Goal: Transaction & Acquisition: Purchase product/service

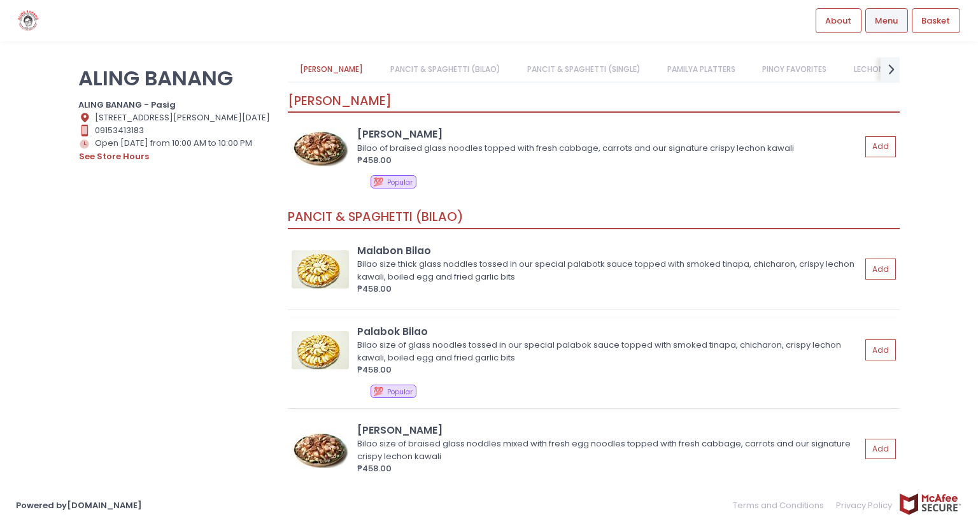
click at [399, 339] on div "Bilao size of glass noodles tossed in our special palabok sauce topped with smo…" at bounding box center [607, 351] width 500 height 25
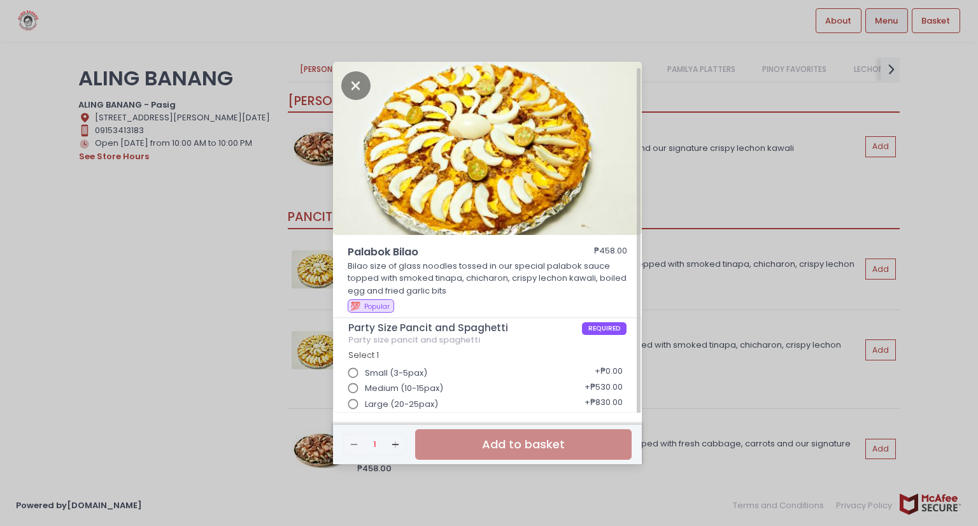
scroll to position [3, 0]
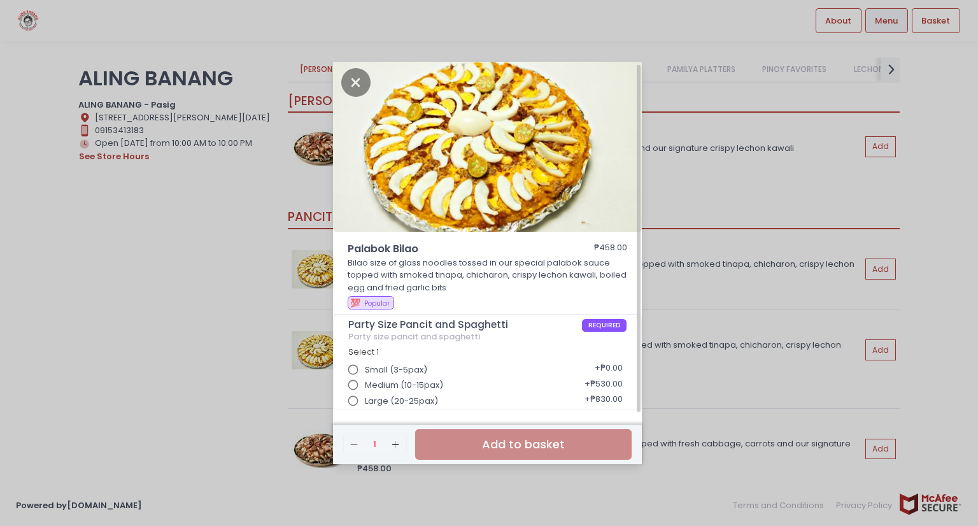
click at [351, 403] on input "Large (20-25pax)" at bounding box center [353, 401] width 24 height 24
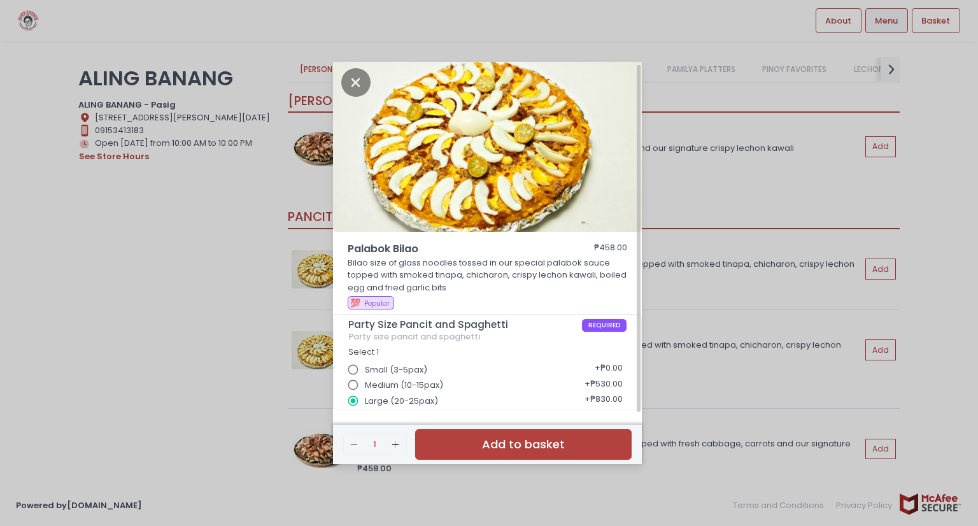
click at [557, 451] on button "Add to basket" at bounding box center [523, 444] width 216 height 31
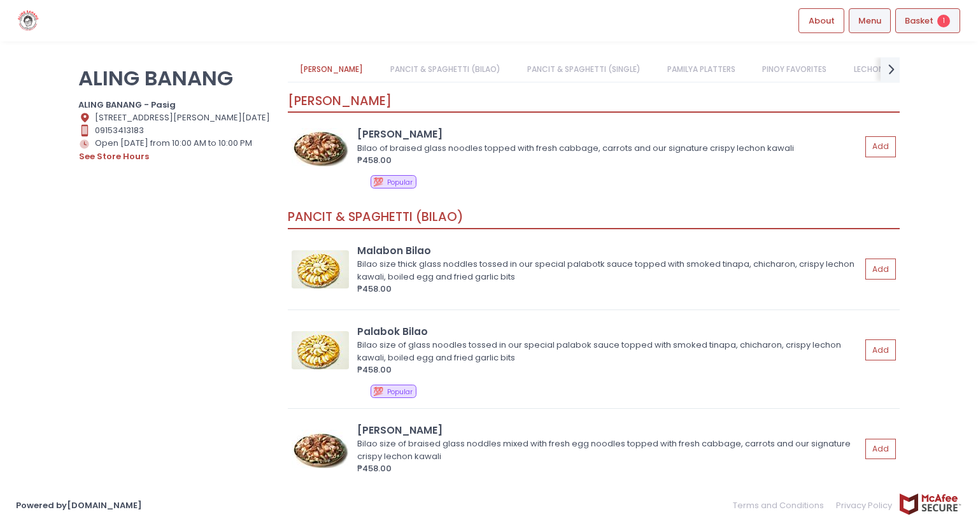
click at [922, 24] on span "Basket" at bounding box center [919, 21] width 29 height 13
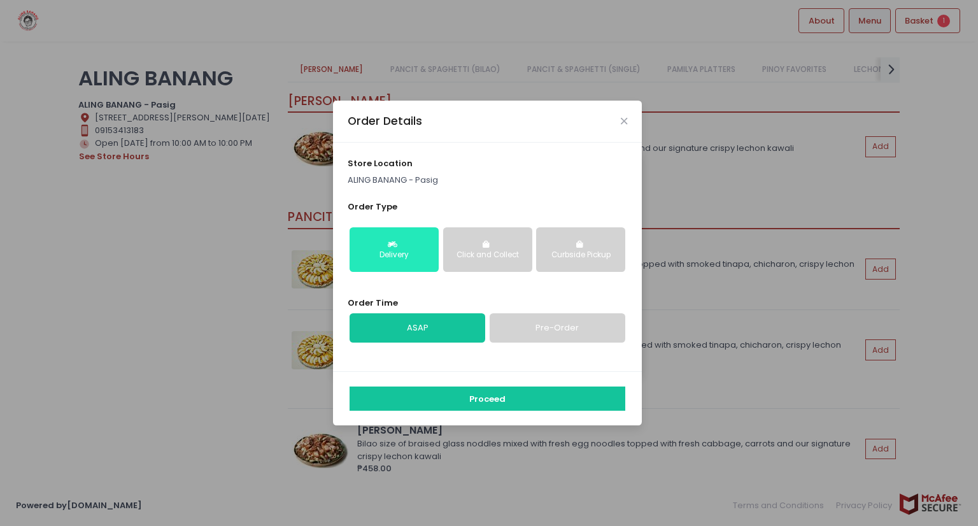
click at [422, 234] on button "Delivery" at bounding box center [394, 249] width 89 height 45
click at [407, 260] on div "Delivery" at bounding box center [393, 255] width 71 height 11
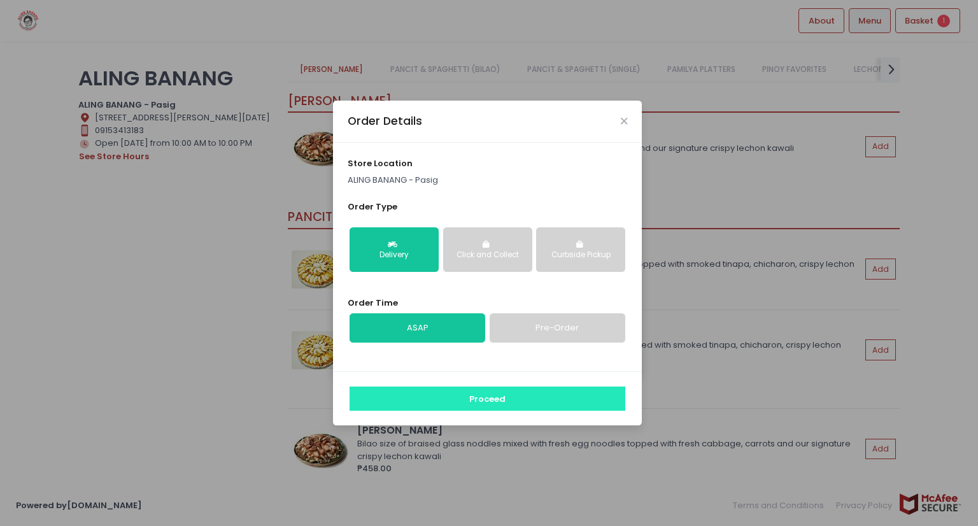
click at [551, 393] on button "Proceed" at bounding box center [488, 398] width 276 height 24
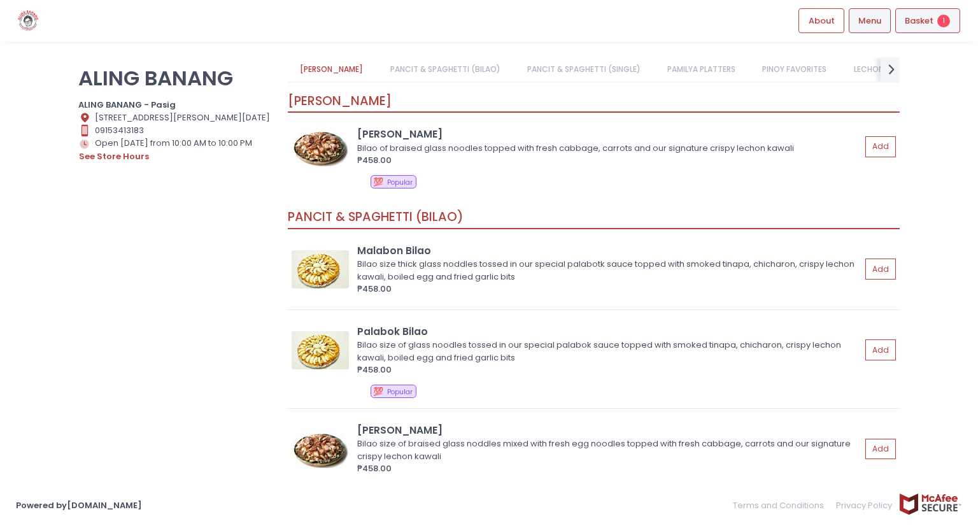
click at [922, 26] on span "Basket" at bounding box center [919, 21] width 29 height 13
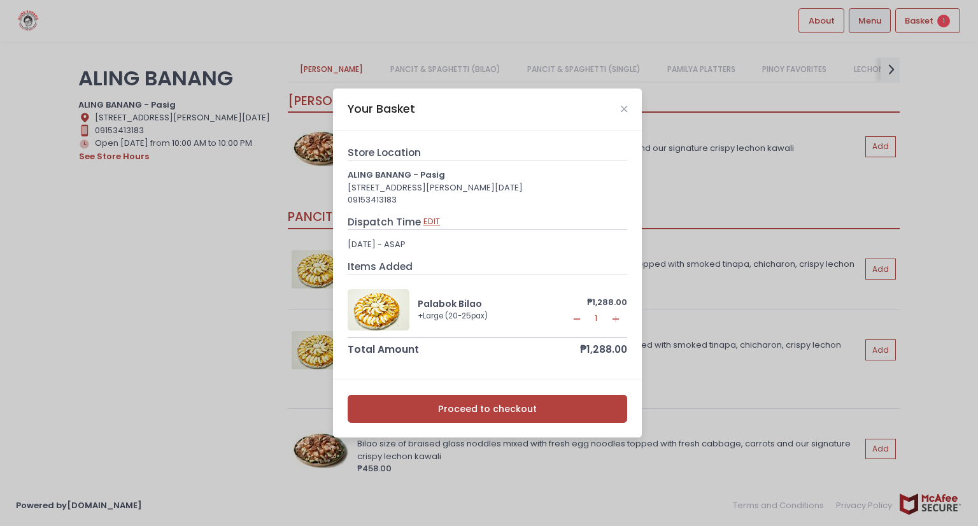
click at [426, 222] on button "EDIT" at bounding box center [432, 222] width 18 height 14
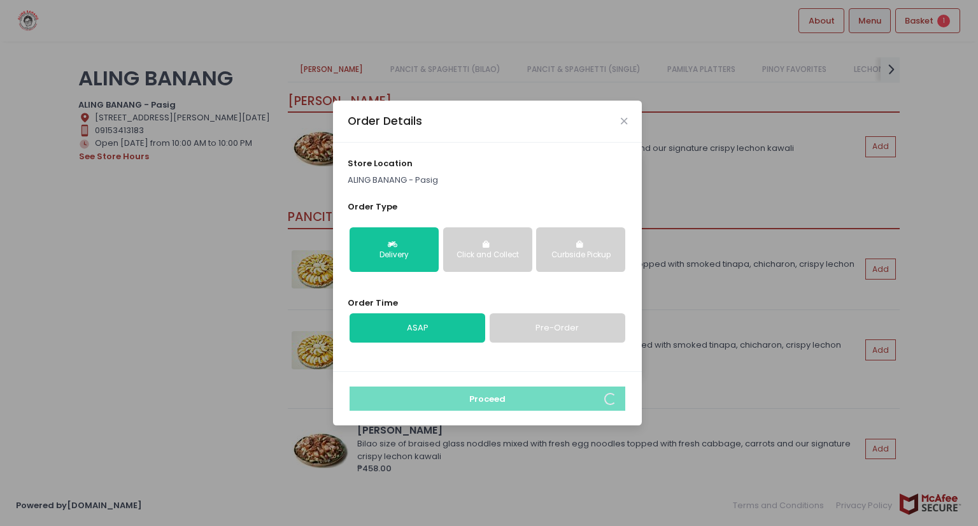
click at [581, 337] on link "Pre-Order" at bounding box center [558, 327] width 136 height 29
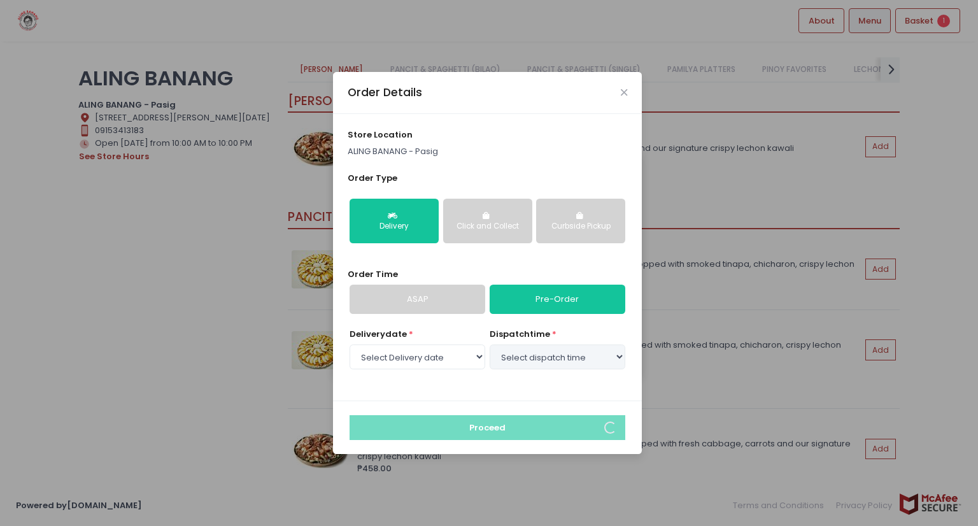
select select "[DATE]"
click at [617, 357] on select "Select dispatch time 01:00 PM - 01:30 PM 01:30 PM - 02:00 PM 02:00 PM - 02:30 P…" at bounding box center [558, 356] width 136 height 24
select select "16:30"
click at [490, 344] on select "Select dispatch time 01:00 PM - 01:30 PM 01:30 PM - 02:00 PM 02:00 PM - 02:30 P…" at bounding box center [558, 356] width 136 height 24
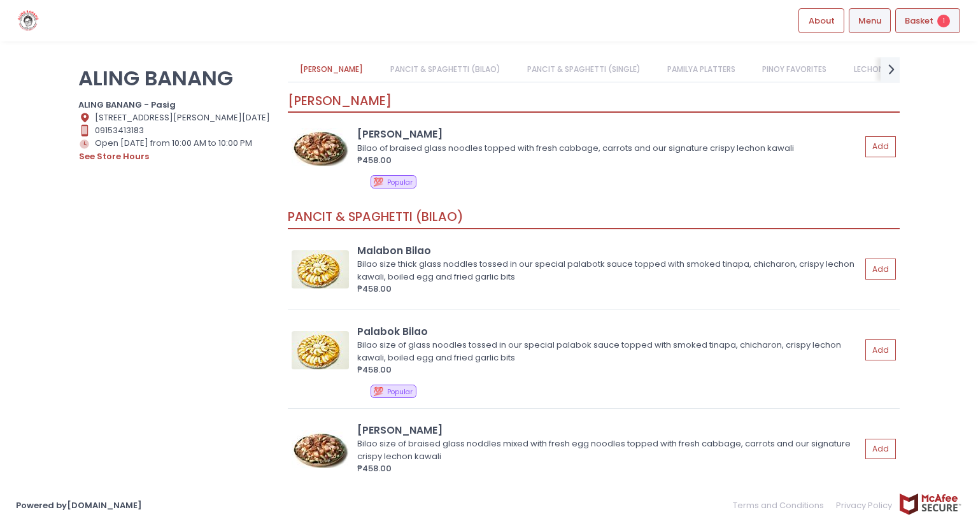
click at [927, 20] on span "Basket" at bounding box center [919, 21] width 29 height 13
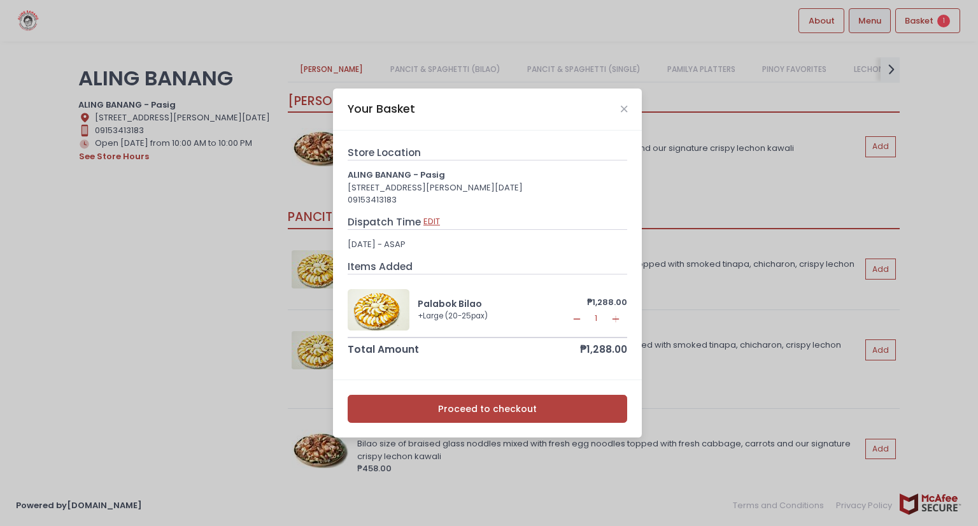
click at [428, 220] on button "EDIT" at bounding box center [432, 222] width 18 height 14
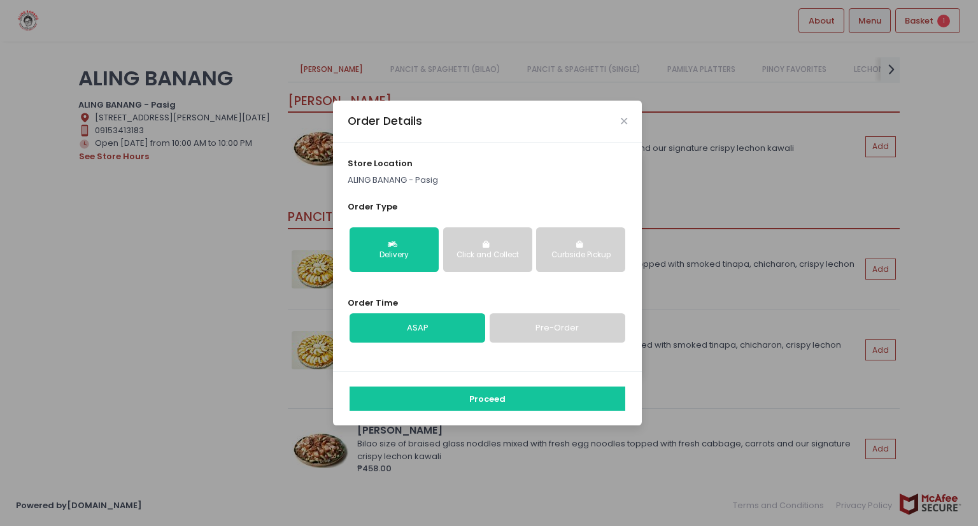
click at [453, 327] on link "ASAP" at bounding box center [418, 327] width 136 height 29
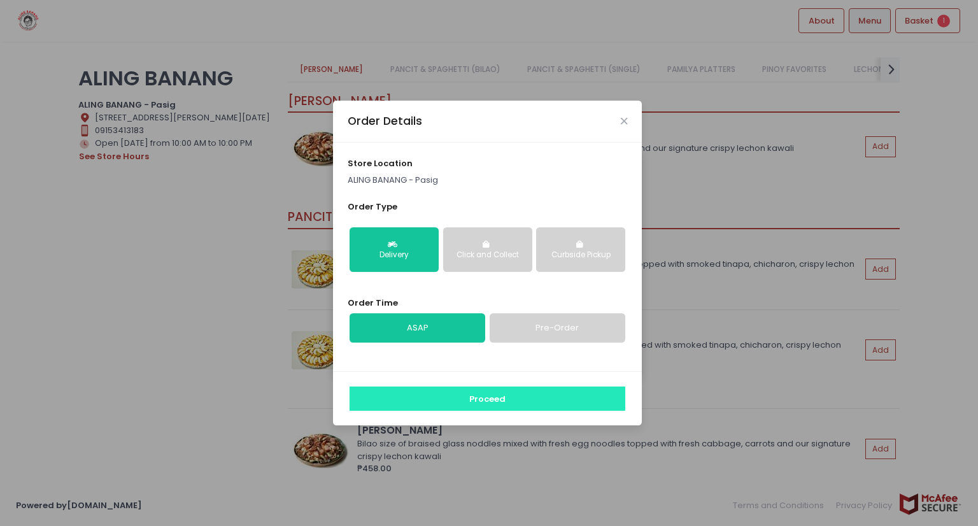
click at [472, 400] on button "Proceed" at bounding box center [488, 398] width 276 height 24
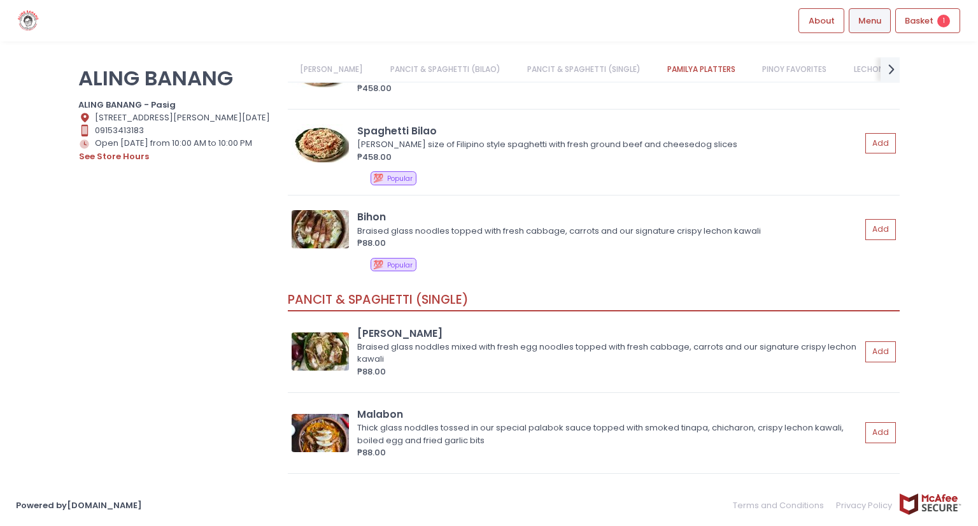
scroll to position [318, 0]
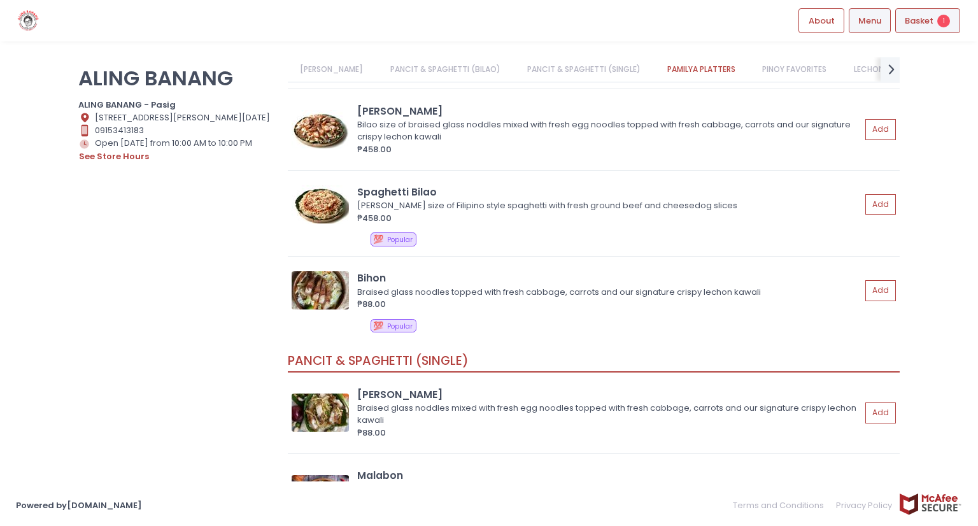
click at [919, 15] on span "Basket" at bounding box center [919, 21] width 29 height 13
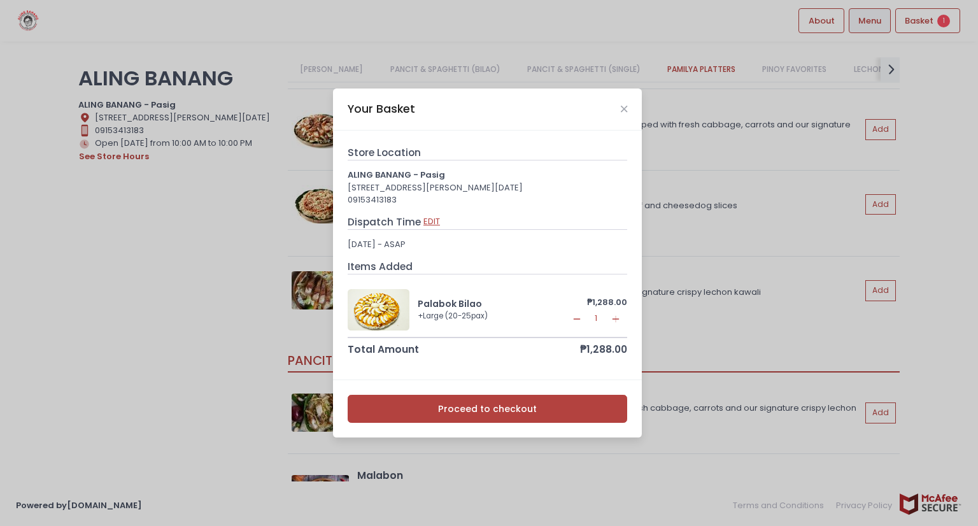
click at [426, 224] on button "EDIT" at bounding box center [432, 222] width 18 height 14
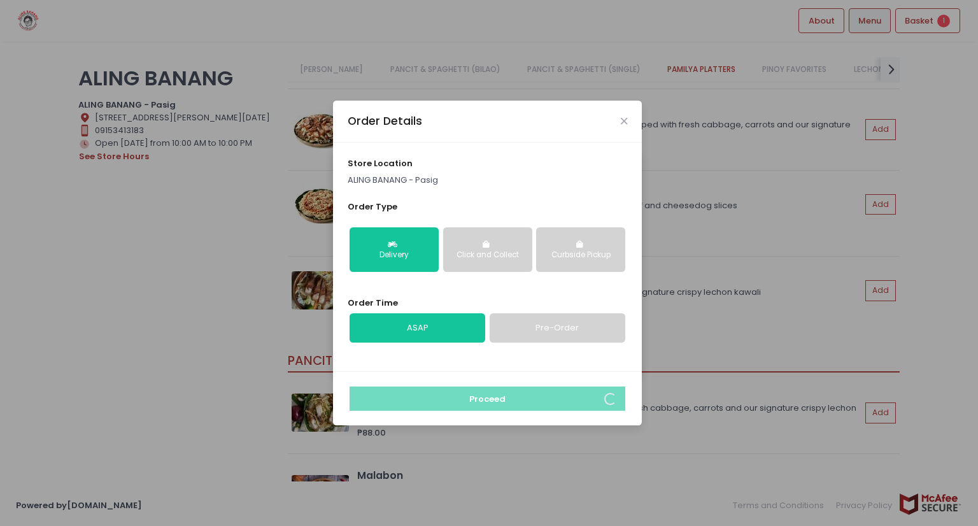
click at [551, 337] on link "Pre-Order" at bounding box center [558, 327] width 136 height 29
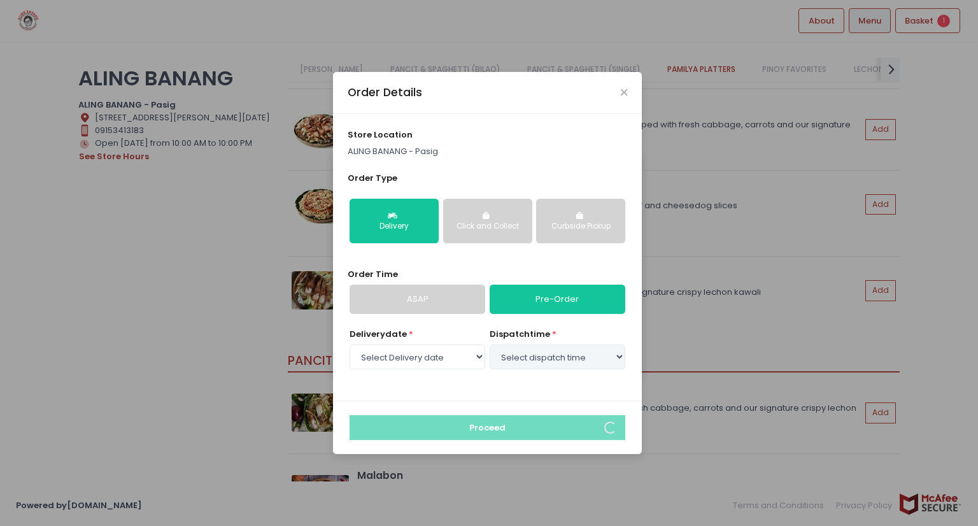
select select "[DATE]"
click at [548, 357] on select "Select dispatch time 01:00 PM - 01:30 PM 01:30 PM - 02:00 PM 02:00 PM - 02:30 P…" at bounding box center [558, 356] width 136 height 24
select select "16:30"
click at [490, 344] on select "Select dispatch time 01:00 PM - 01:30 PM 01:30 PM - 02:00 PM 02:00 PM - 02:30 P…" at bounding box center [558, 356] width 136 height 24
click at [624, 95] on icon "Close" at bounding box center [624, 93] width 6 height 10
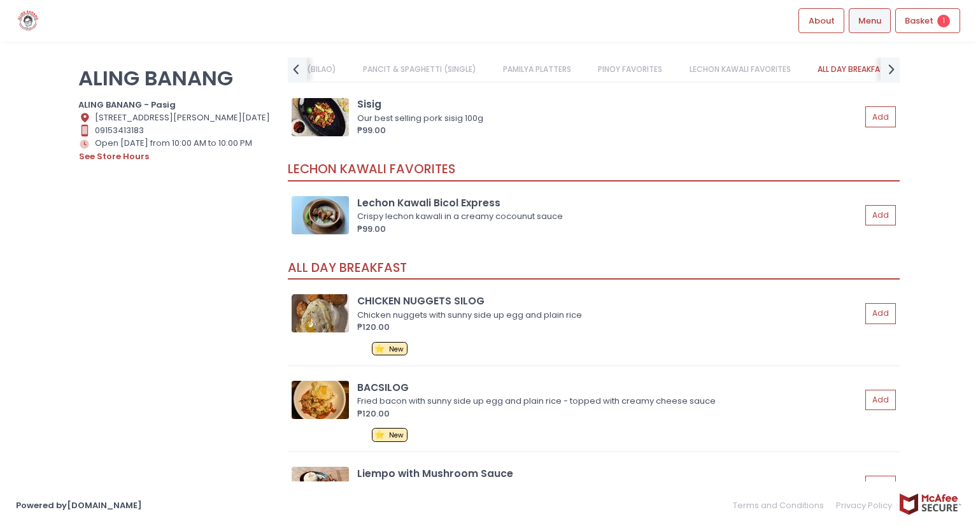
scroll to position [1210, 0]
